Goal: Task Accomplishment & Management: Complete application form

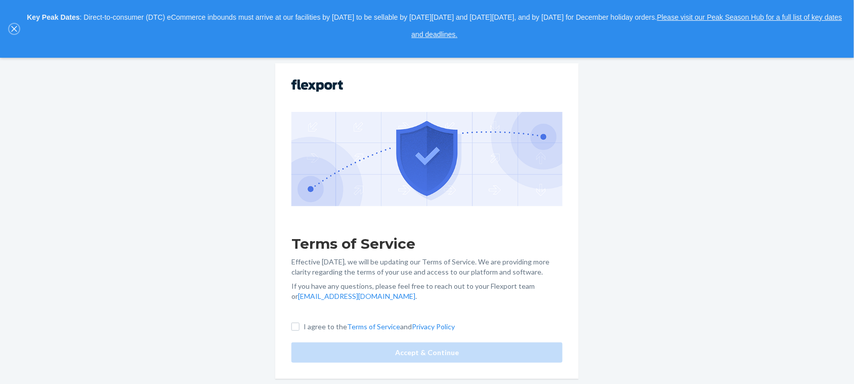
click at [11, 26] on icon "close," at bounding box center [14, 29] width 6 height 6
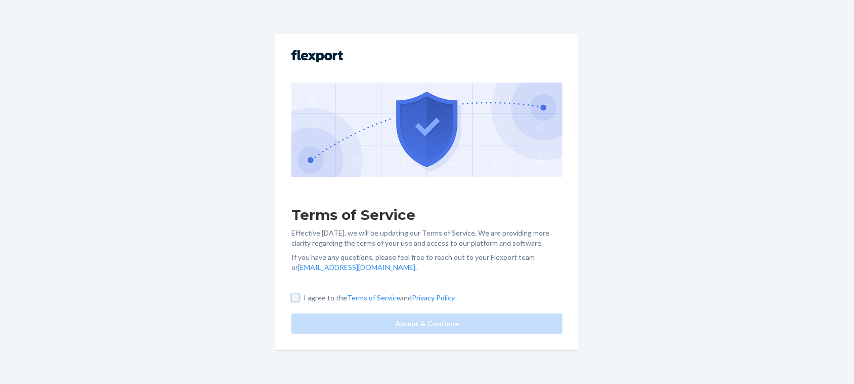
click at [300, 298] on input "I agree to the Terms of Service and Privacy Policy" at bounding box center [296, 298] width 8 height 8
checkbox input "true"
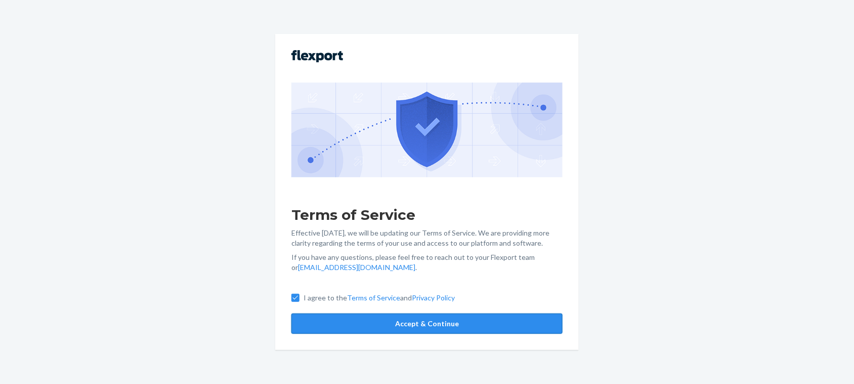
click at [471, 320] on button "Accept & Continue" at bounding box center [427, 323] width 271 height 20
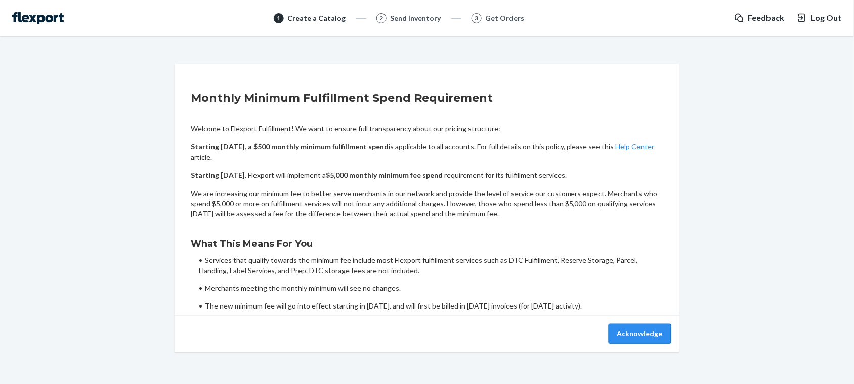
click at [650, 333] on button "Acknowledge" at bounding box center [640, 333] width 63 height 20
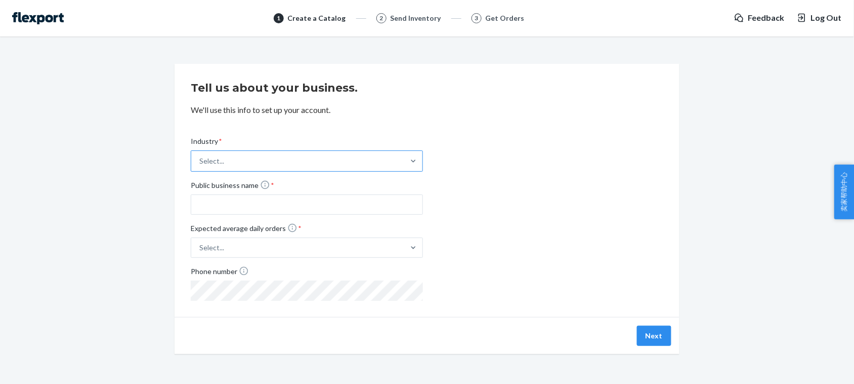
click at [357, 160] on div "Select..." at bounding box center [297, 161] width 213 height 20
click at [200, 160] on input "Industry * Select..." at bounding box center [199, 161] width 1 height 10
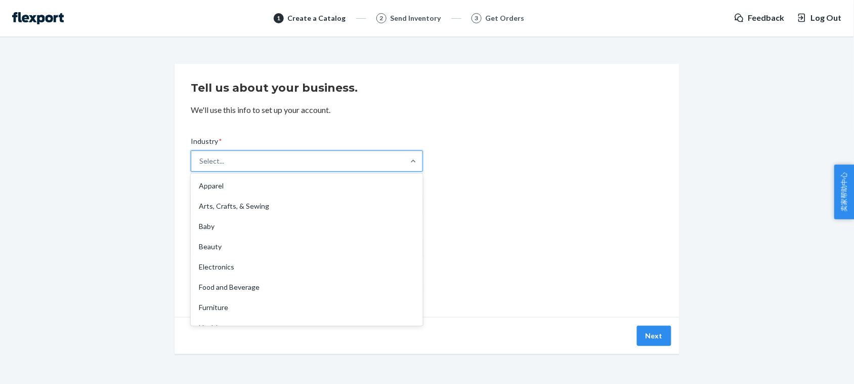
click at [621, 159] on div "Industry * option Apparel focused, 1 of 19. 19 results available. Use Up and Do…" at bounding box center [427, 210] width 473 height 181
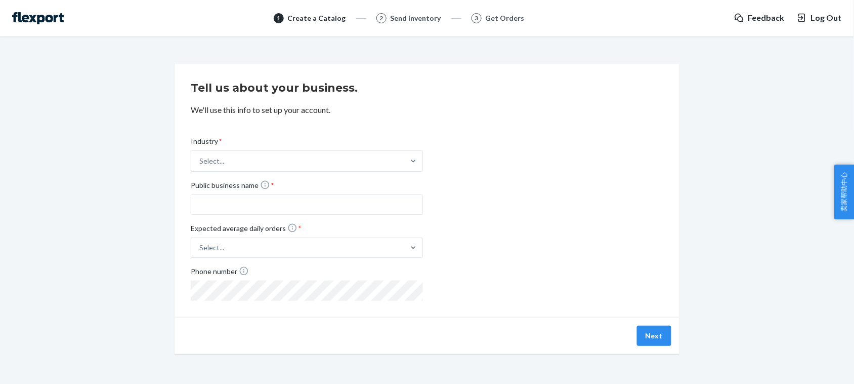
click at [824, 17] on span "Log Out" at bounding box center [826, 18] width 31 height 12
